Goal: Find contact information: Find contact information

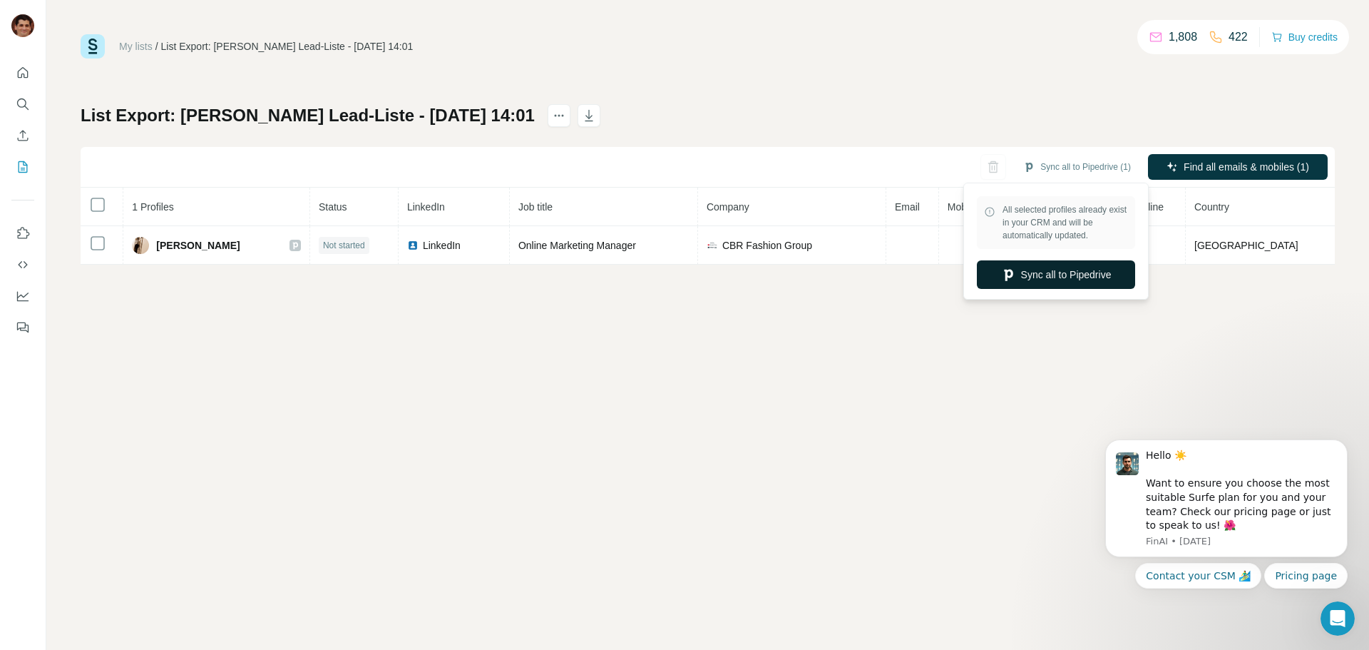
click at [1082, 276] on button "Sync all to Pipedrive" at bounding box center [1056, 274] width 158 height 29
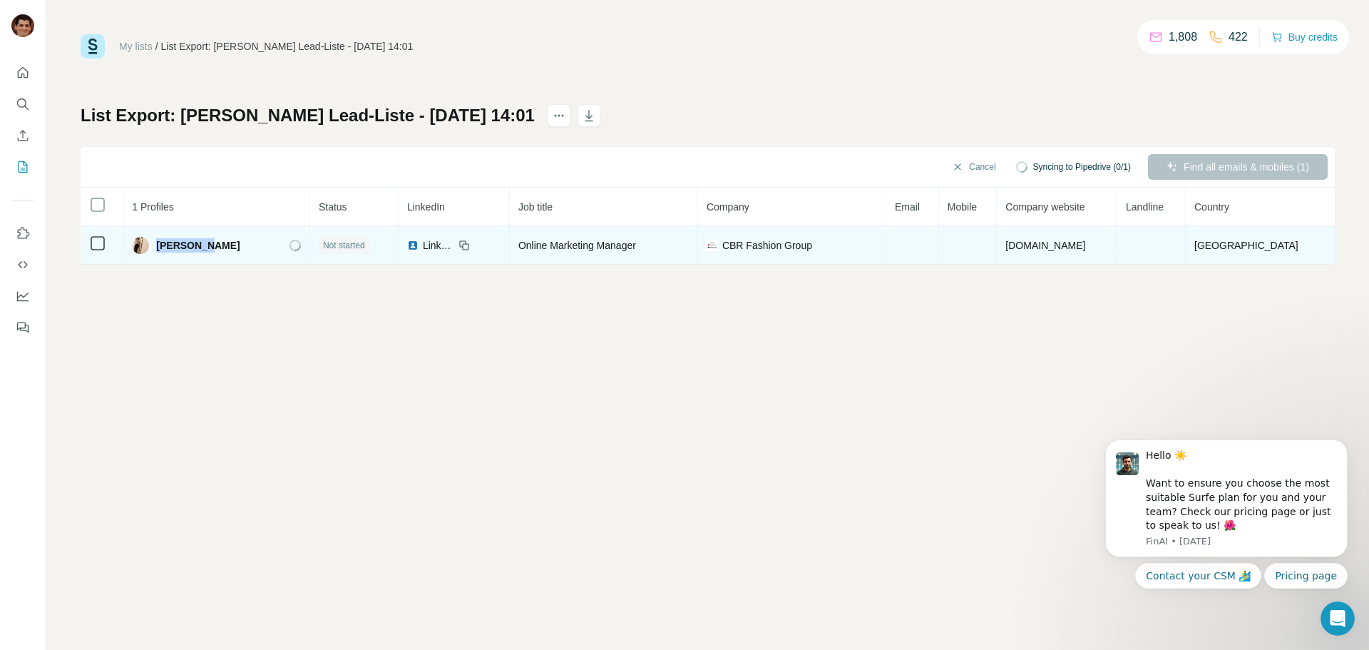
drag, startPoint x: 195, startPoint y: 251, endPoint x: 164, endPoint y: 252, distance: 30.7
click at [164, 252] on div "[PERSON_NAME]" at bounding box center [216, 245] width 169 height 17
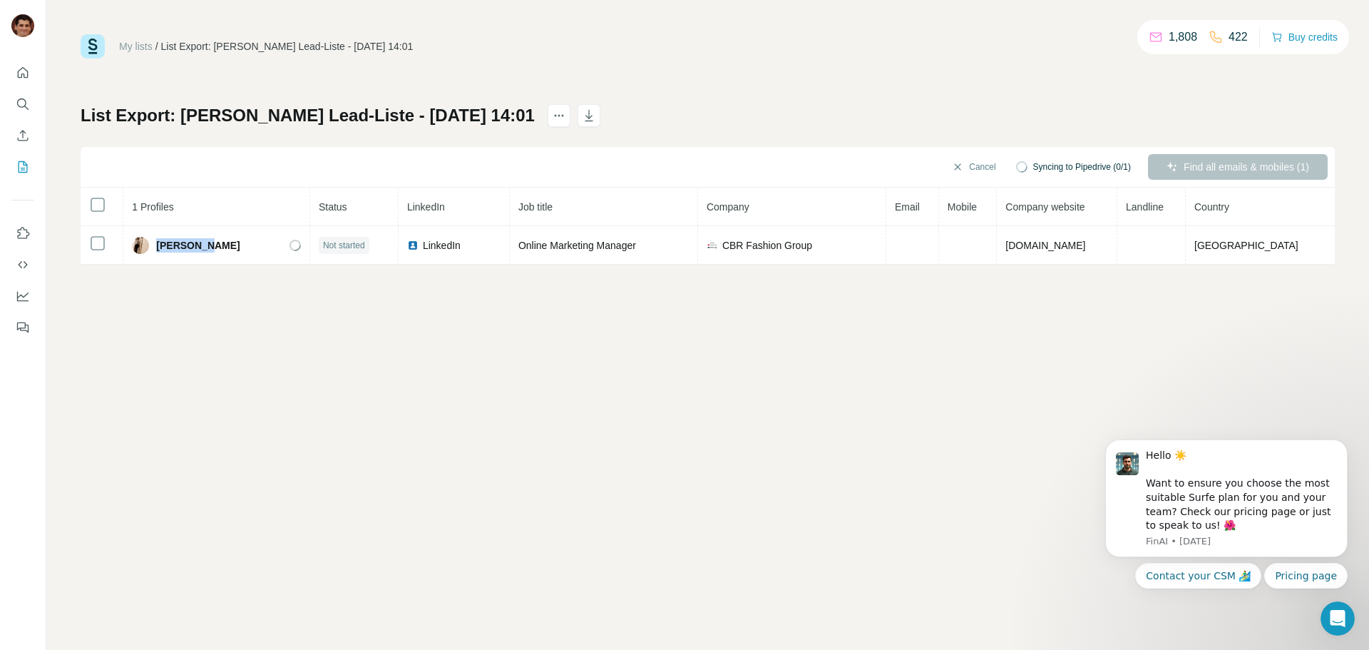
copy span "[PERSON_NAME]"
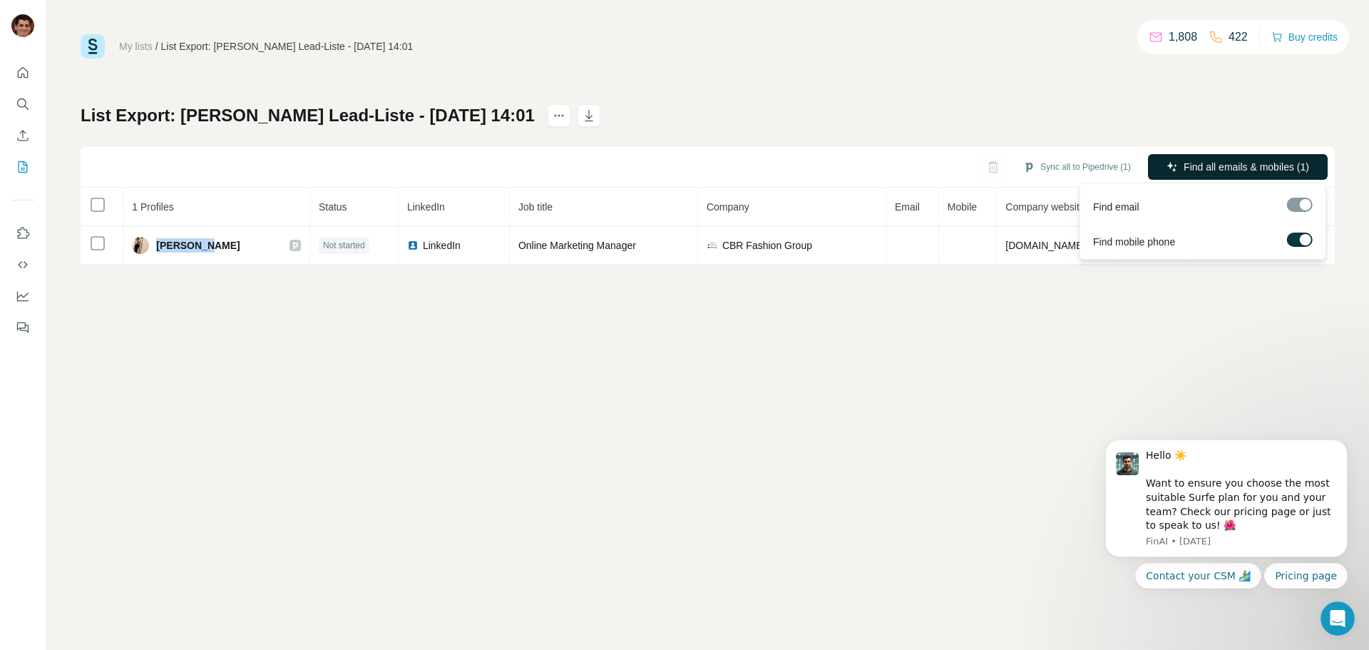
click at [1195, 173] on span "Find all emails & mobiles (1)" at bounding box center [1246, 167] width 125 height 14
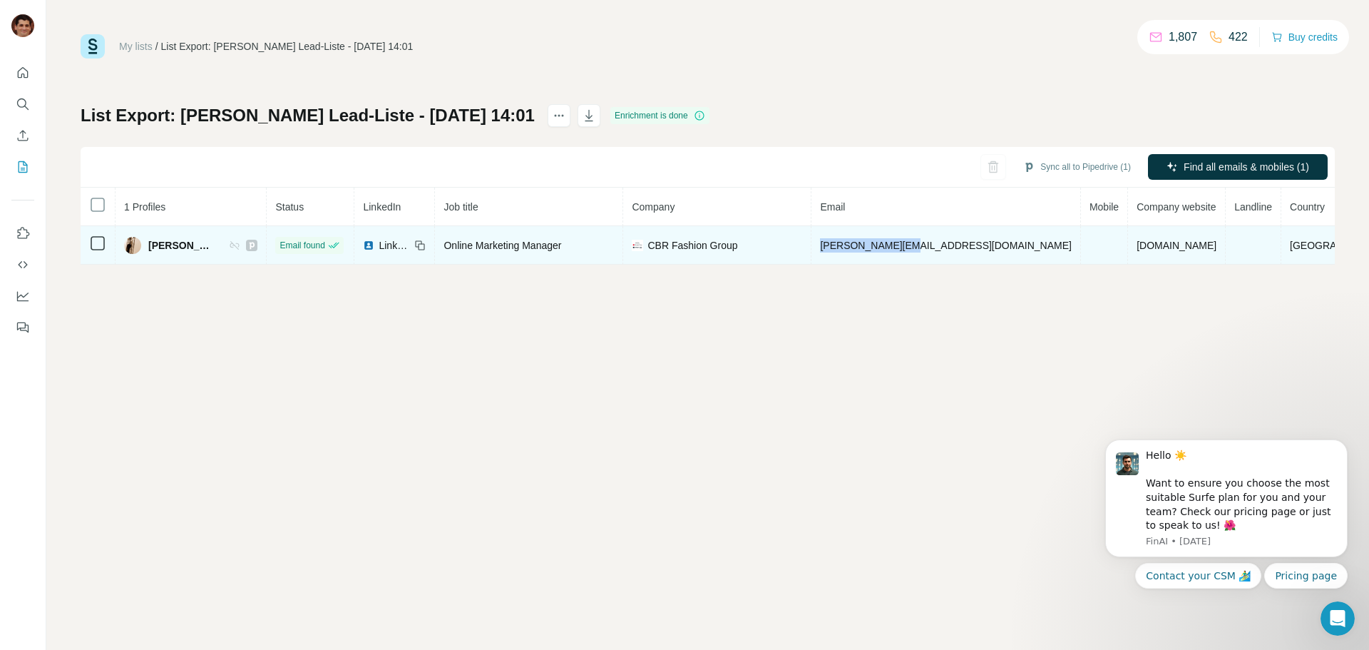
drag, startPoint x: 987, startPoint y: 242, endPoint x: 868, endPoint y: 247, distance: 119.9
click at [868, 247] on td "[PERSON_NAME][EMAIL_ADDRESS][DOMAIN_NAME]" at bounding box center [945, 245] width 269 height 38
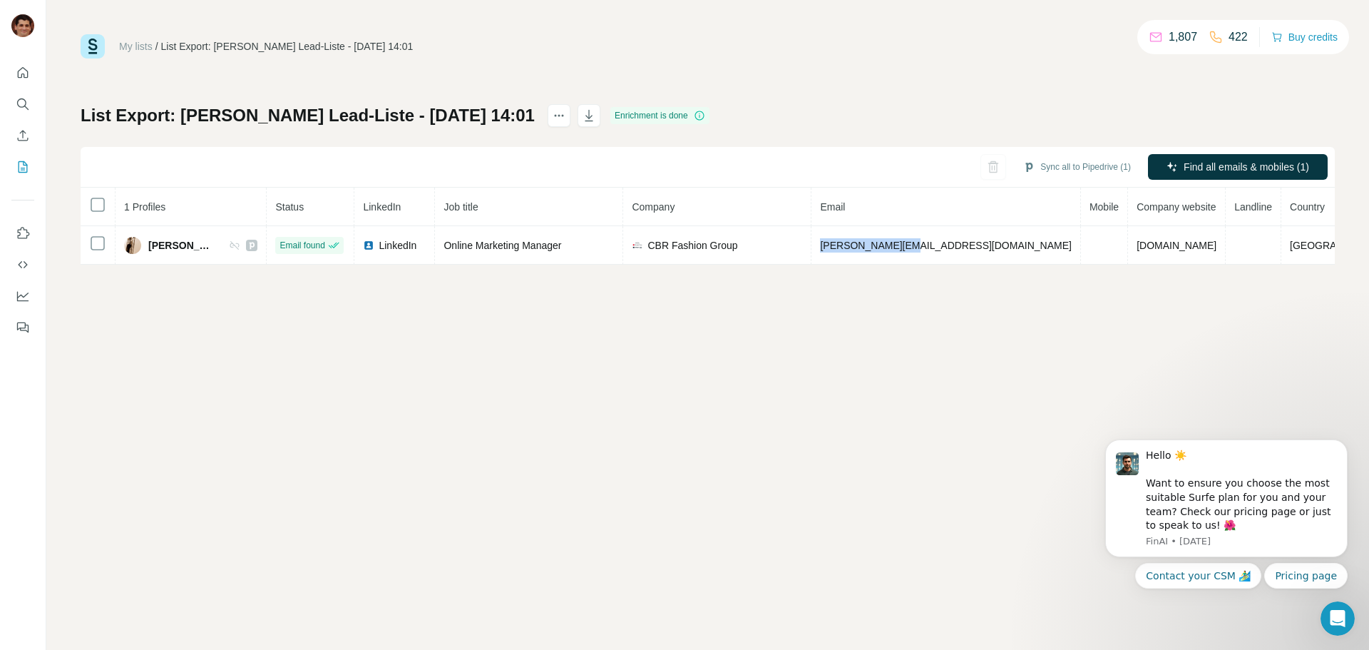
copy span "[PERSON_NAME][EMAIL_ADDRESS][DOMAIN_NAME]"
